Goal: Task Accomplishment & Management: Manage account settings

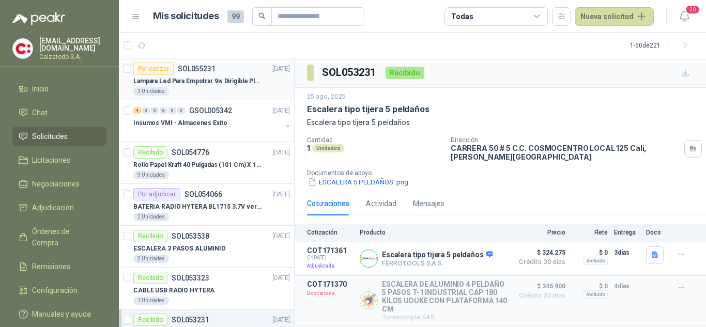
click at [181, 80] on p "Lampara Led Para Empotrar 9w Dirigible Plafon 11cm" at bounding box center [197, 81] width 129 height 10
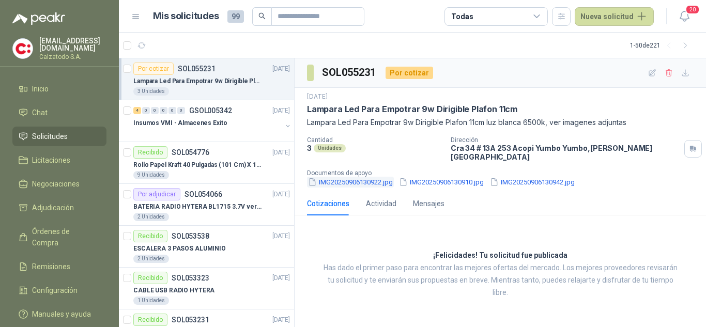
click at [371, 177] on button "IMG20250906130922.jpg" at bounding box center [350, 182] width 87 height 11
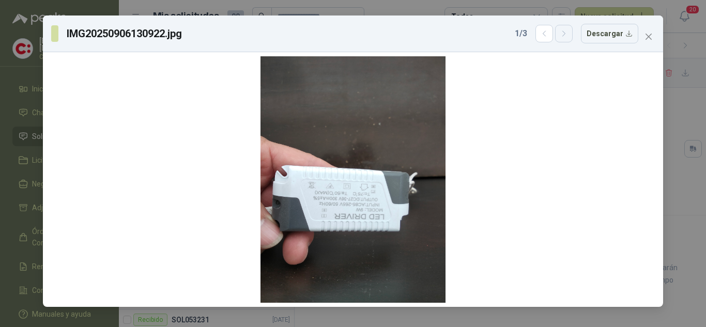
click at [569, 34] on icon "button" at bounding box center [564, 33] width 9 height 9
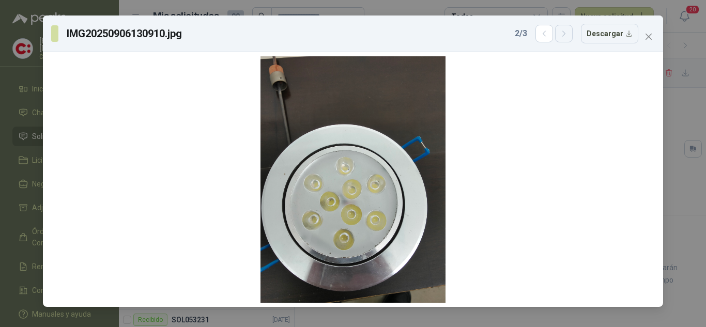
click at [569, 34] on icon "button" at bounding box center [564, 33] width 9 height 9
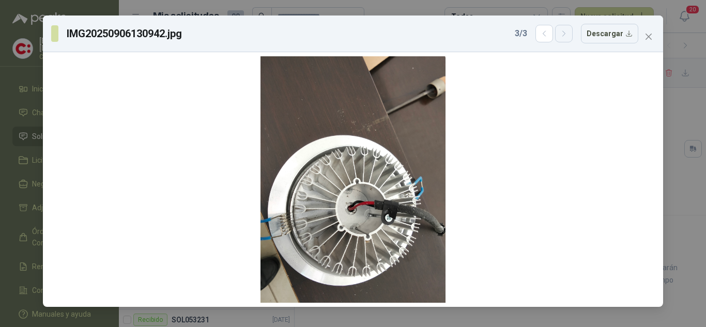
click at [569, 34] on icon "button" at bounding box center [564, 33] width 9 height 9
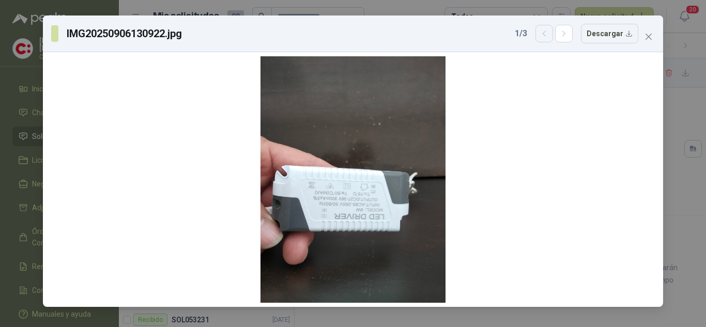
click at [543, 34] on icon "button" at bounding box center [544, 33] width 9 height 9
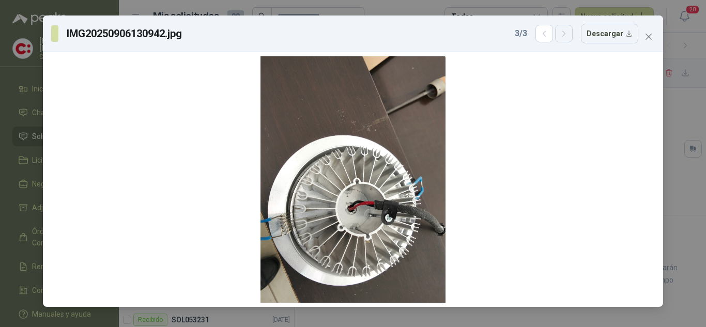
click at [560, 35] on button "button" at bounding box center [564, 34] width 18 height 18
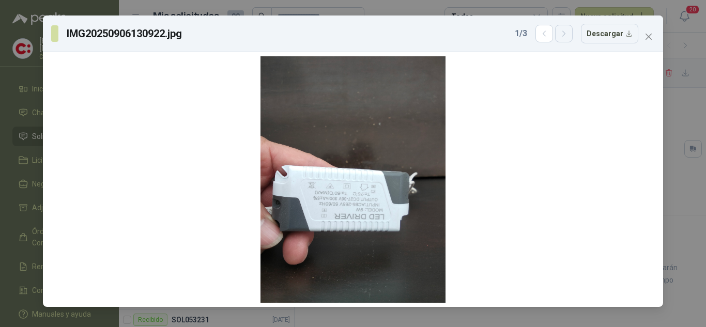
click at [560, 35] on button "button" at bounding box center [564, 34] width 18 height 18
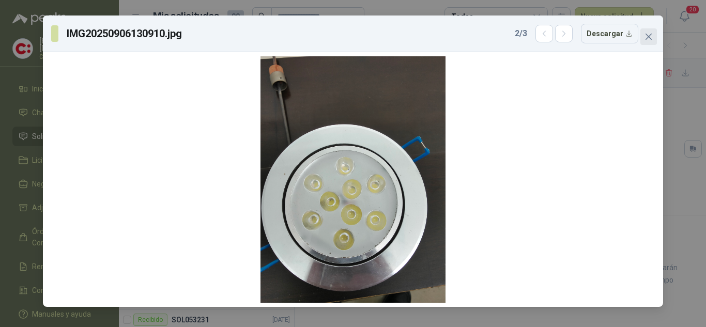
click at [645, 34] on icon "close" at bounding box center [648, 37] width 8 height 8
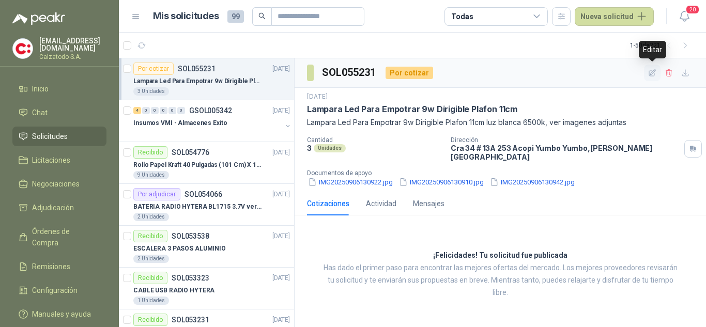
click at [655, 73] on icon "button" at bounding box center [652, 73] width 9 height 9
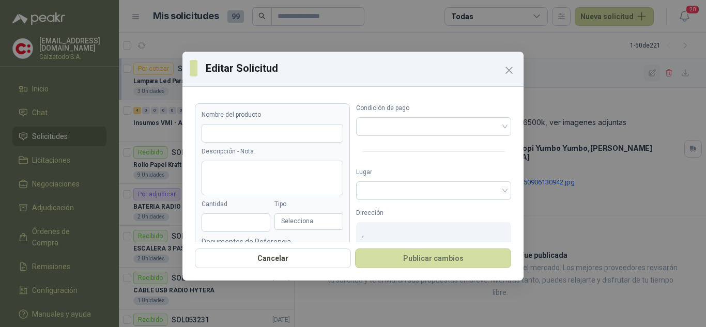
type input "**********"
type textarea "**********"
type input "*"
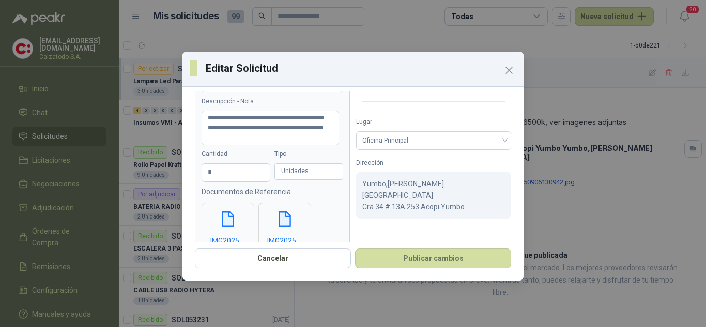
scroll to position [135, 0]
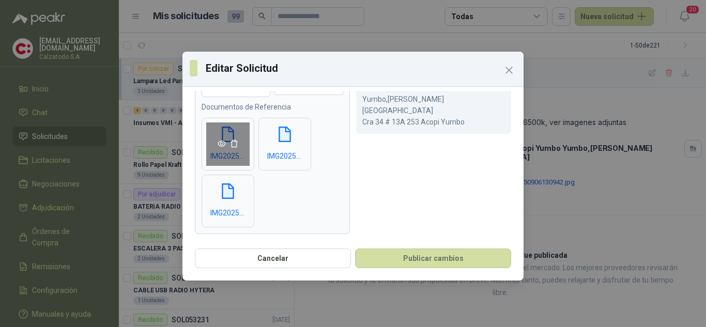
click at [223, 145] on icon "eye" at bounding box center [222, 144] width 8 height 8
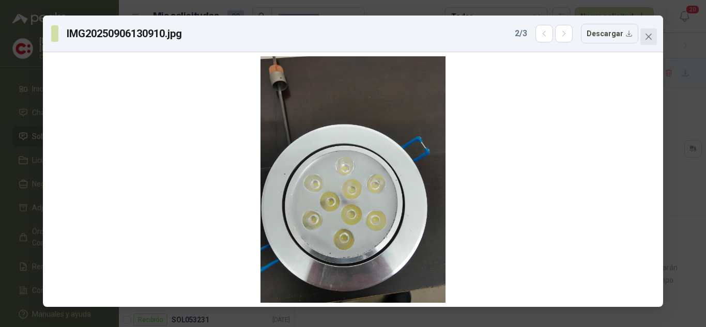
click at [652, 40] on icon "close" at bounding box center [648, 37] width 8 height 8
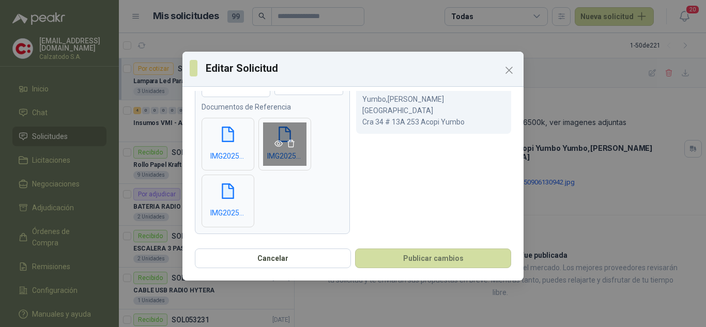
click at [273, 143] on link at bounding box center [278, 144] width 12 height 8
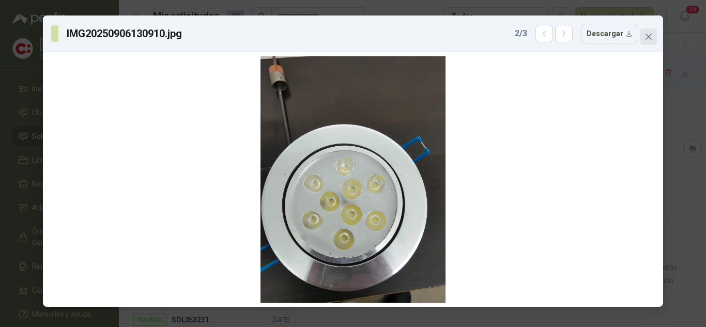
click at [647, 33] on icon "close" at bounding box center [648, 37] width 8 height 8
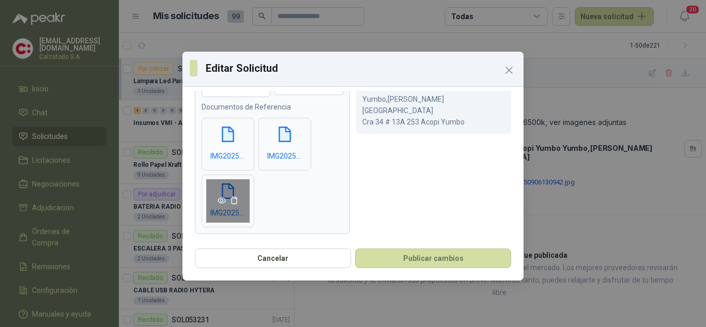
click at [220, 198] on icon "eye" at bounding box center [222, 200] width 8 height 6
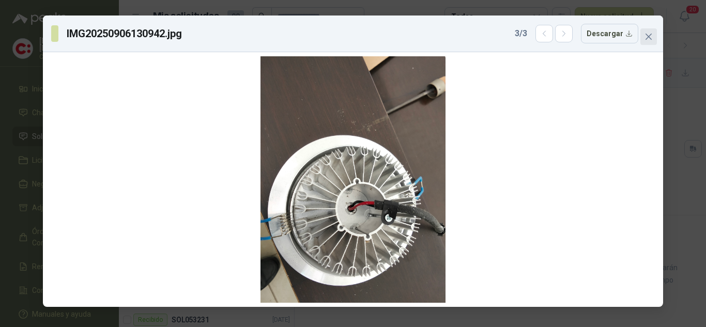
click at [649, 34] on icon "close" at bounding box center [648, 37] width 8 height 8
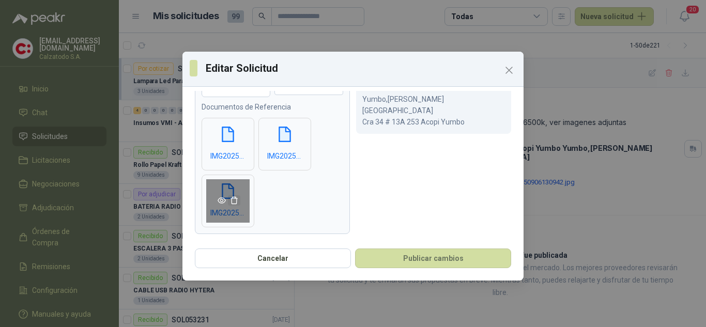
click at [234, 198] on icon "delete" at bounding box center [234, 200] width 8 height 8
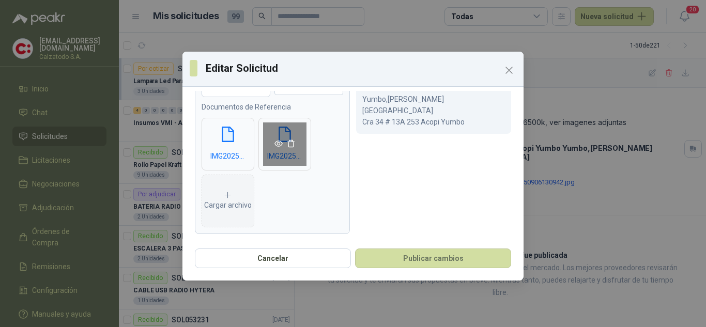
click at [280, 142] on icon "eye" at bounding box center [278, 144] width 8 height 8
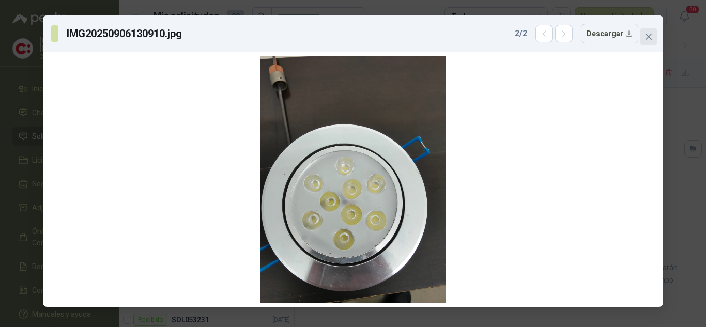
click at [651, 35] on icon "close" at bounding box center [648, 37] width 8 height 8
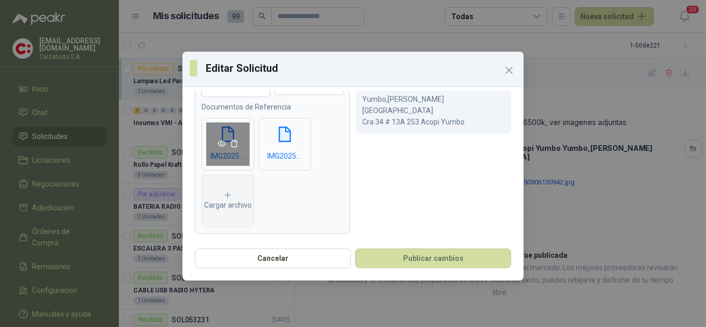
click at [221, 144] on icon "eye" at bounding box center [222, 144] width 8 height 8
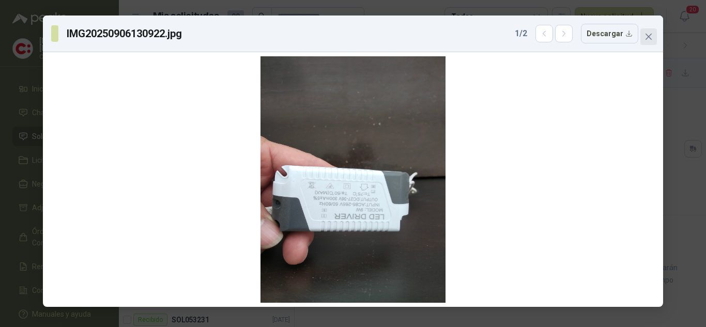
click at [644, 35] on icon "close" at bounding box center [648, 37] width 8 height 8
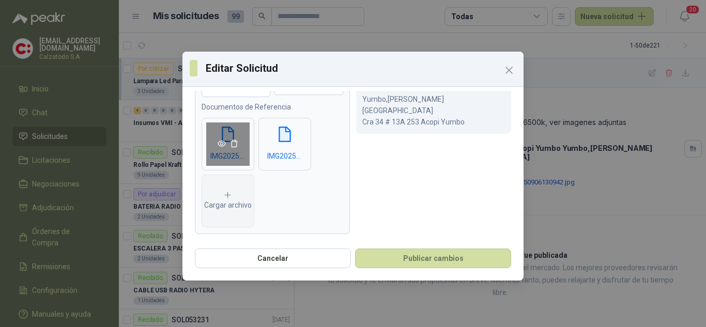
click at [221, 144] on icon "eye" at bounding box center [222, 144] width 8 height 8
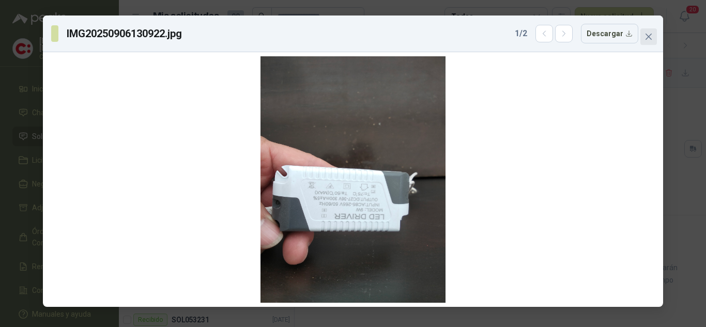
click at [650, 35] on icon "close" at bounding box center [649, 37] width 6 height 6
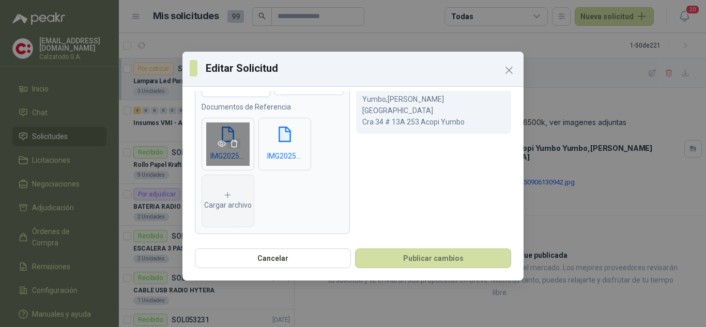
click at [234, 143] on icon "delete" at bounding box center [234, 144] width 8 height 8
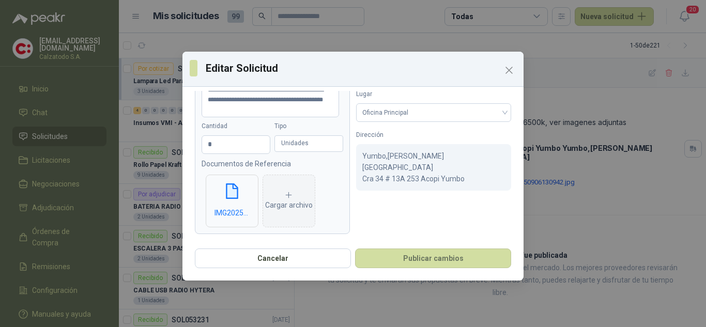
scroll to position [78, 0]
click at [218, 199] on icon "eye" at bounding box center [222, 200] width 8 height 8
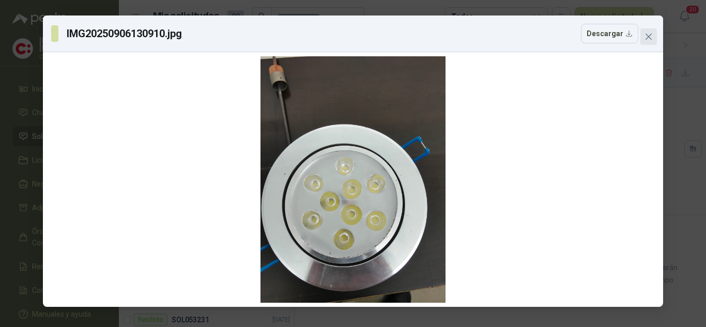
click at [646, 33] on icon "close" at bounding box center [648, 37] width 8 height 8
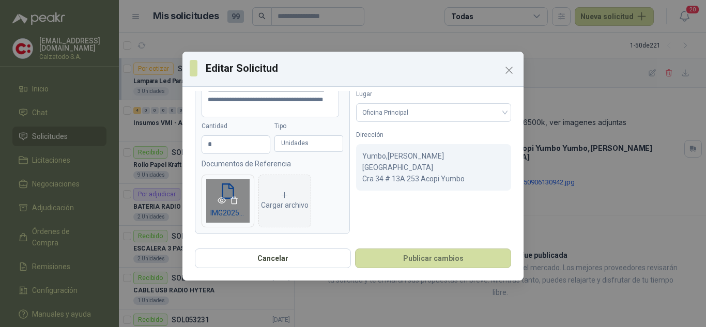
click at [219, 197] on icon "eye" at bounding box center [222, 200] width 8 height 8
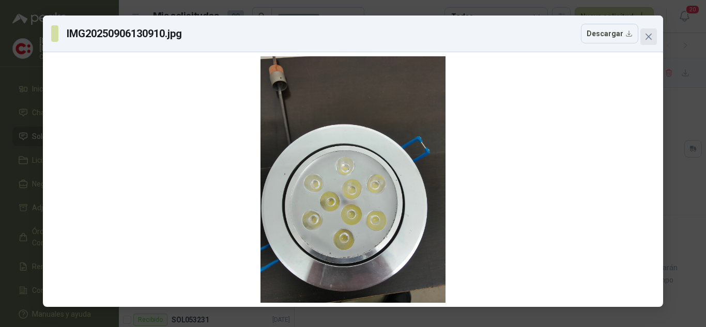
scroll to position [78, 0]
click at [650, 36] on icon "close" at bounding box center [649, 37] width 6 height 6
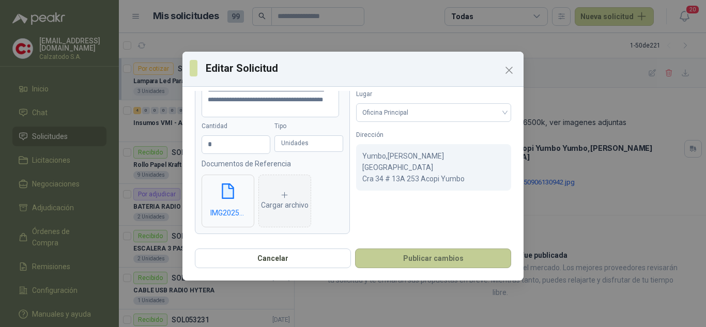
click at [422, 256] on button "Publicar cambios" at bounding box center [433, 259] width 156 height 20
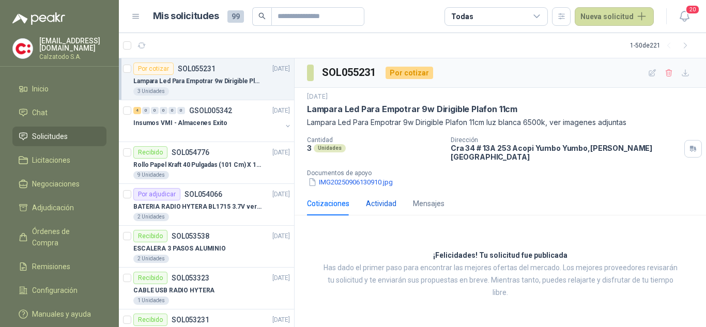
click at [377, 198] on div "Actividad" at bounding box center [381, 203] width 30 height 11
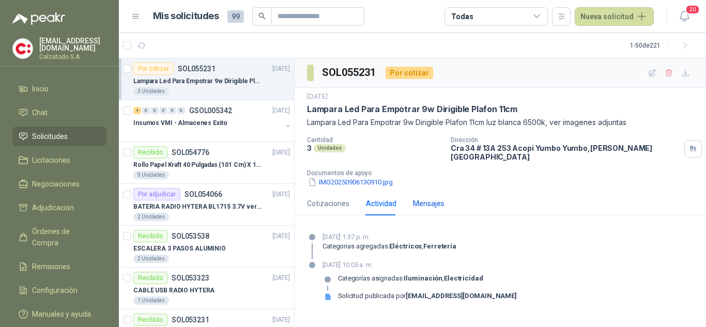
click at [417, 198] on div "Mensajes" at bounding box center [429, 203] width 32 height 11
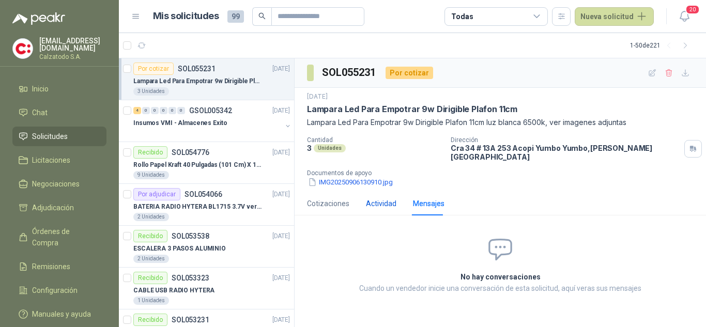
click at [374, 198] on div "Actividad" at bounding box center [381, 203] width 30 height 11
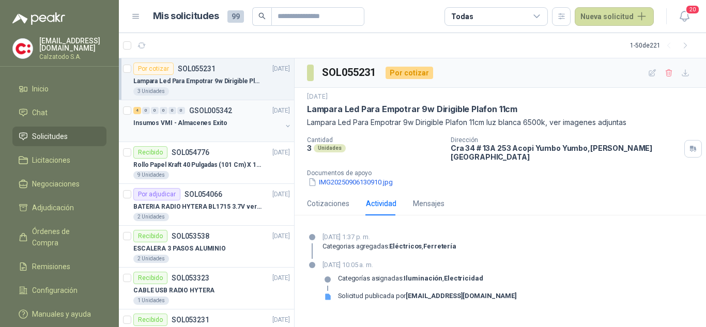
click at [190, 121] on p "Insumos VMI - Almacenes Exito" at bounding box center [180, 123] width 94 height 10
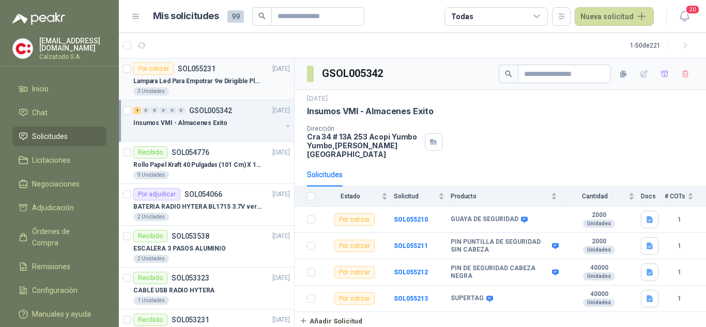
click at [191, 76] on p "Lampara Led Para Empotrar 9w Dirigible Plafon 11cm" at bounding box center [197, 81] width 129 height 10
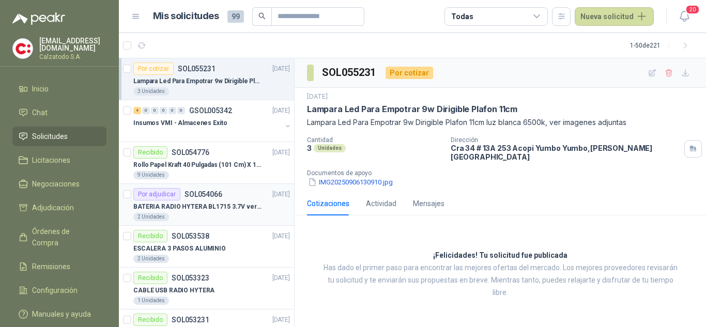
click at [182, 196] on div "Por adjudicar SOL054066" at bounding box center [177, 194] width 89 height 12
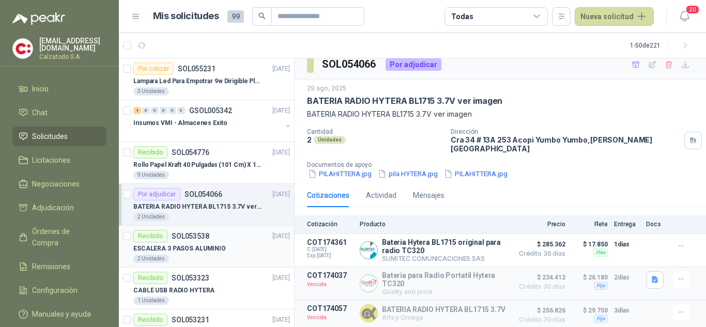
scroll to position [258, 0]
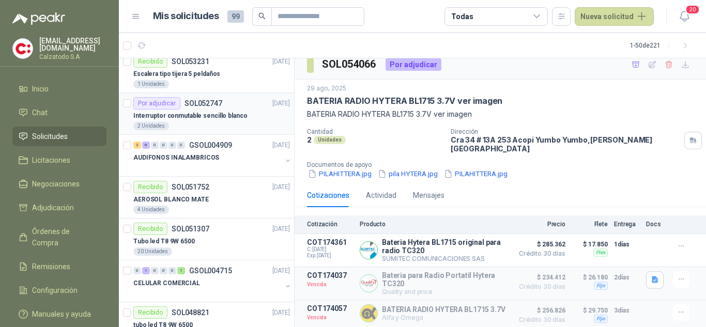
click at [182, 111] on p "Interruptor conmutable sencillo blanco" at bounding box center [190, 116] width 114 height 10
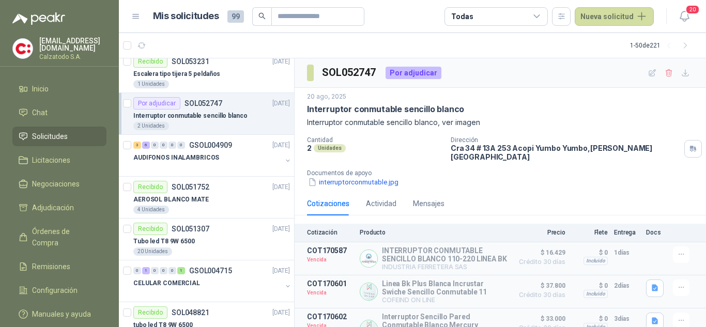
click at [218, 107] on p "SOL052747" at bounding box center [204, 103] width 38 height 7
click at [665, 71] on icon "button" at bounding box center [669, 72] width 9 height 9
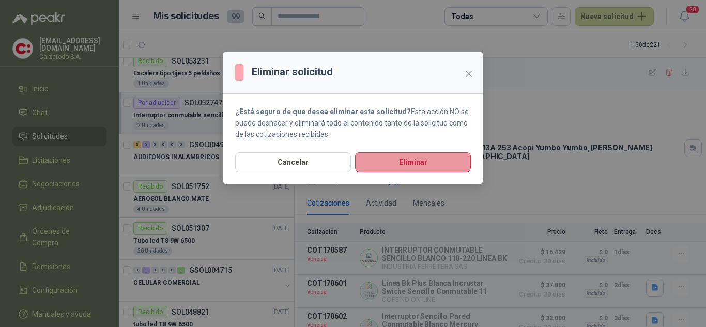
click at [389, 163] on button "Eliminar" at bounding box center [413, 162] width 116 height 20
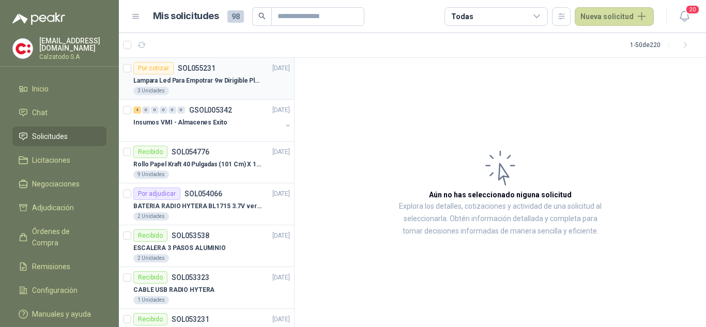
click at [193, 73] on div "Por cotizar SOL055231" at bounding box center [174, 68] width 82 height 12
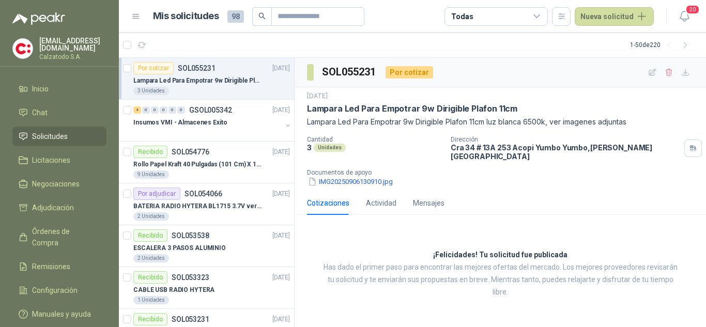
drag, startPoint x: 473, startPoint y: 240, endPoint x: 487, endPoint y: 253, distance: 19.0
click at [473, 240] on div "¡Felicidades! Tu solicitud fue publicada Has dado el primer paso para encontrar…" at bounding box center [500, 273] width 411 height 101
click at [493, 262] on p "Has dado el primer paso para encontrar las mejores ofertas del mercado. Los mej…" at bounding box center [500, 280] width 360 height 37
drag, startPoint x: 422, startPoint y: 271, endPoint x: 416, endPoint y: 226, distance: 45.9
click at [418, 268] on p "Has dado el primer paso para encontrar las mejores ofertas del mercado. Los mej…" at bounding box center [500, 280] width 360 height 37
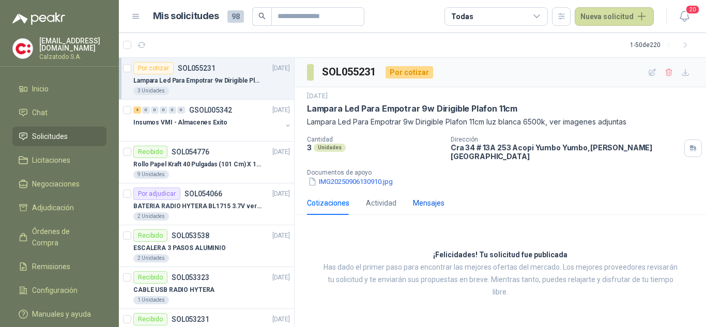
click at [423, 197] on div "Mensajes" at bounding box center [429, 202] width 32 height 11
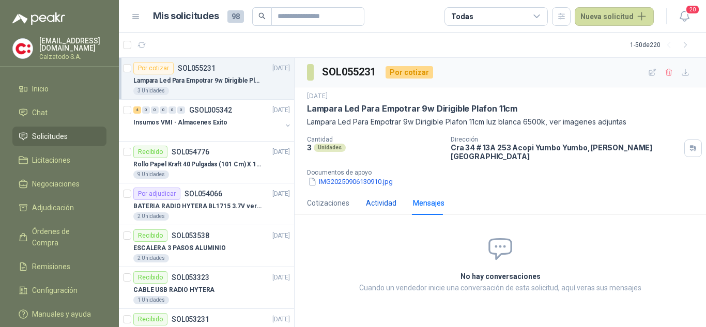
click at [378, 197] on div "Actividad" at bounding box center [381, 202] width 30 height 11
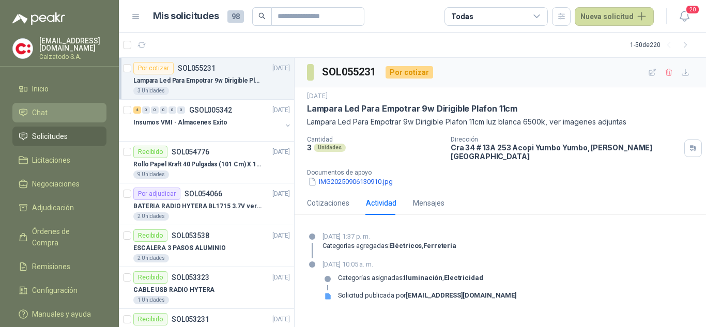
click at [36, 103] on link "Chat" at bounding box center [59, 113] width 94 height 20
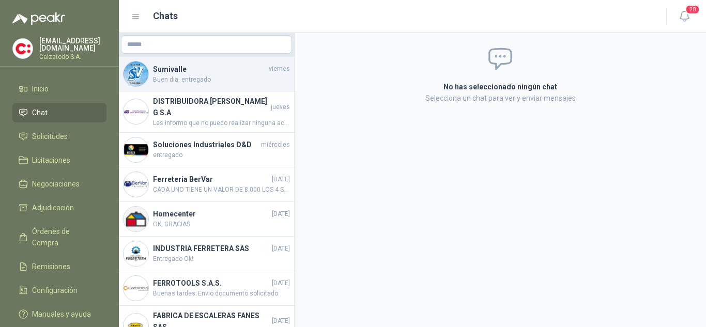
click at [202, 67] on h4 "Sumivalle" at bounding box center [210, 69] width 114 height 11
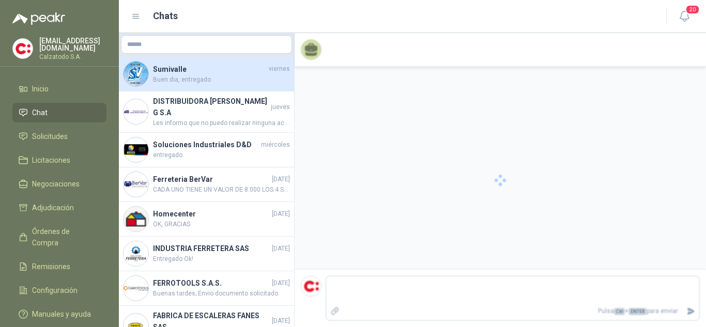
scroll to position [112, 0]
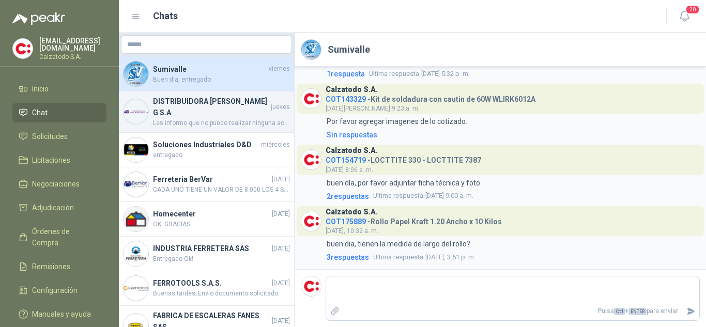
click at [207, 111] on h4 "DISTRIBUIDORA JORGE MARIO URIBE G S.A" at bounding box center [211, 107] width 116 height 23
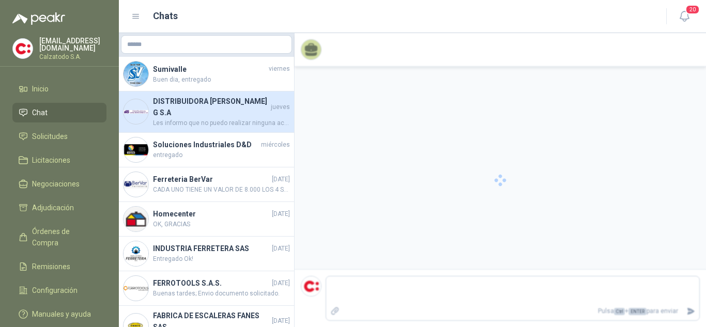
scroll to position [501, 0]
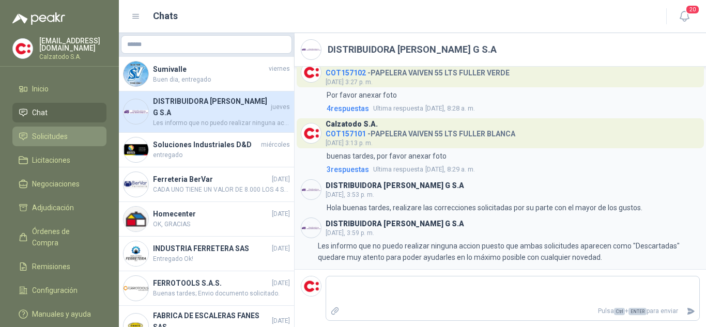
click at [52, 129] on link "Solicitudes" at bounding box center [59, 137] width 94 height 20
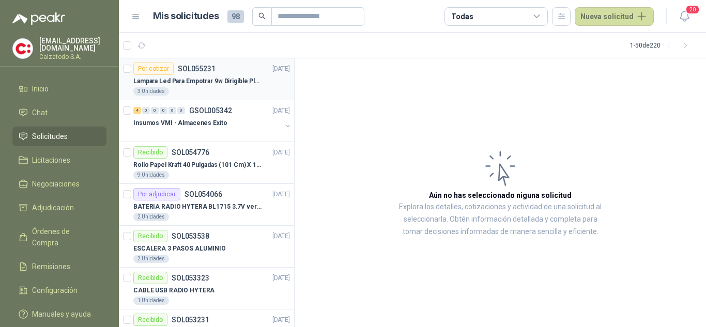
click at [183, 79] on p "Lampara Led Para Empotrar 9w Dirigible Plafon 11cm" at bounding box center [197, 81] width 129 height 10
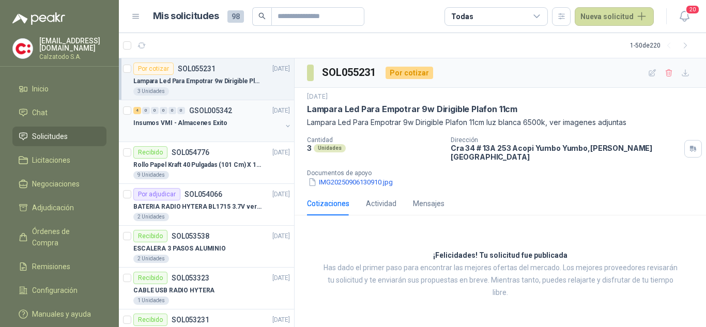
click at [232, 116] on div "4 0 0 0 0 0 GSOL005342 08/09/25" at bounding box center [212, 110] width 159 height 12
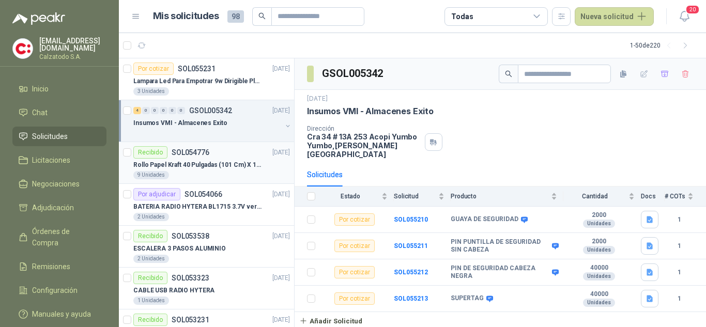
click at [196, 157] on div "Recibido SOL054776" at bounding box center [171, 152] width 76 height 12
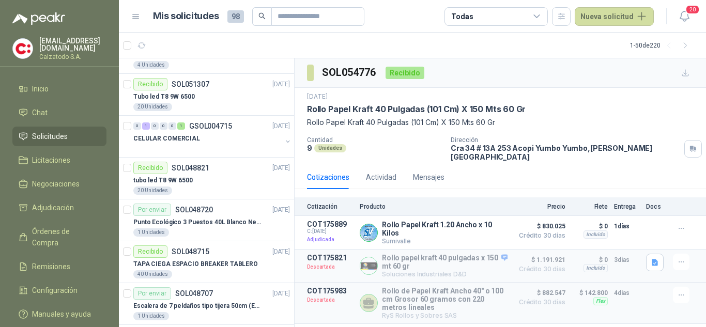
scroll to position [362, 0]
